Goal: Task Accomplishment & Management: Manage account settings

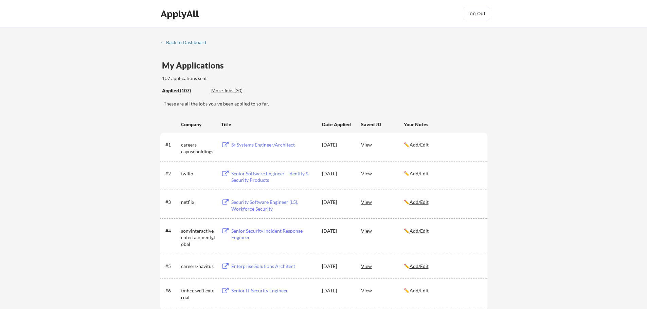
drag, startPoint x: 522, startPoint y: 154, endPoint x: 518, endPoint y: 155, distance: 3.7
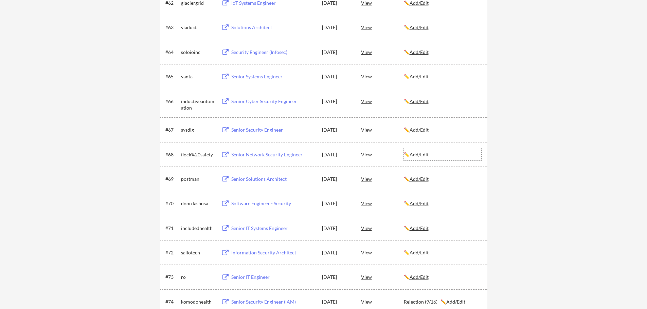
click at [425, 155] on u "Add/Edit" at bounding box center [419, 155] width 19 height 6
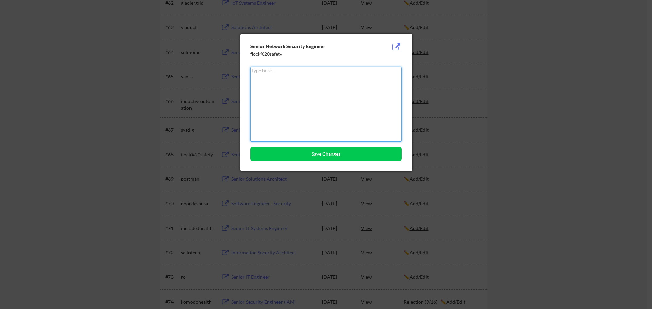
click at [301, 89] on textarea at bounding box center [325, 104] width 151 height 75
click at [282, 72] on textarea "Rejection(9/18)" at bounding box center [325, 104] width 151 height 75
type textarea "Rejection(9/17)"
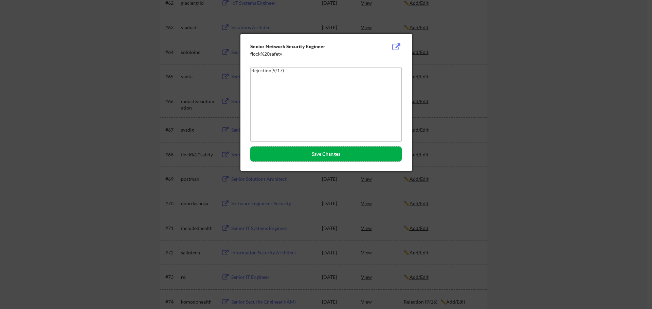
click at [311, 155] on button "Save Changes" at bounding box center [325, 154] width 151 height 15
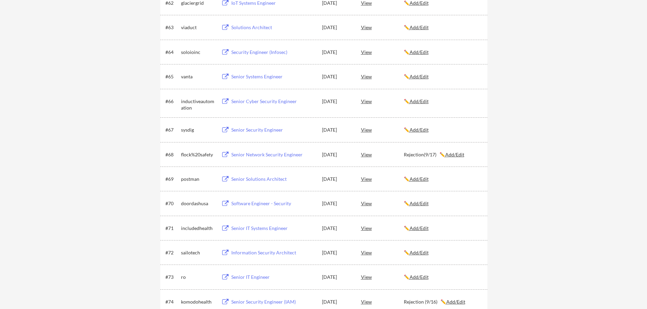
scroll to position [486, 0]
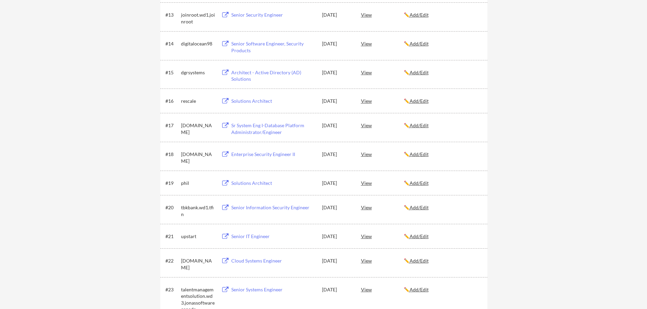
click at [425, 155] on u "Add/Edit" at bounding box center [419, 154] width 19 height 6
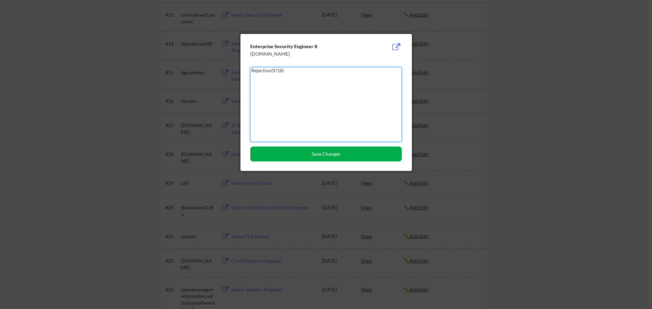
type textarea "Rejection(9/18)"
click at [322, 151] on button "Save Changes" at bounding box center [325, 154] width 151 height 15
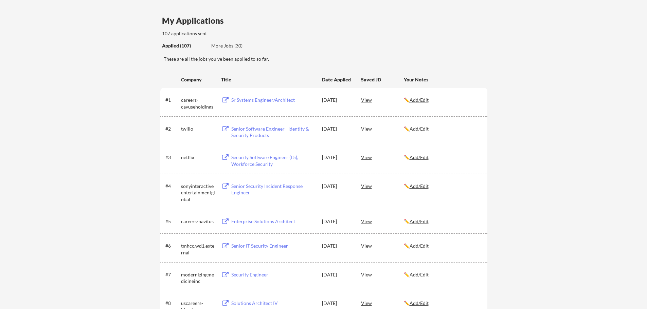
scroll to position [0, 0]
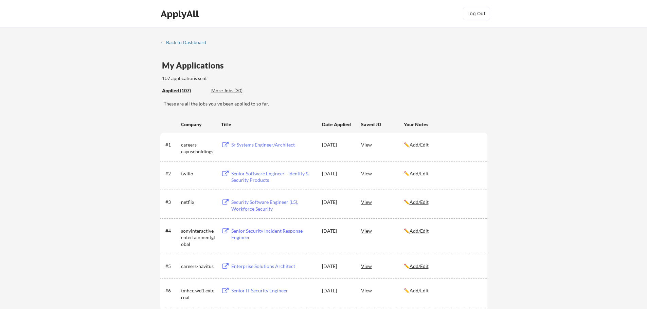
click at [223, 92] on div "More Jobs (30)" at bounding box center [236, 90] width 50 height 7
